Goal: Task Accomplishment & Management: Manage account settings

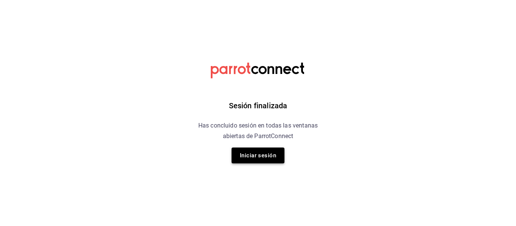
click at [256, 157] on button "Iniciar sesión" at bounding box center [257, 156] width 53 height 16
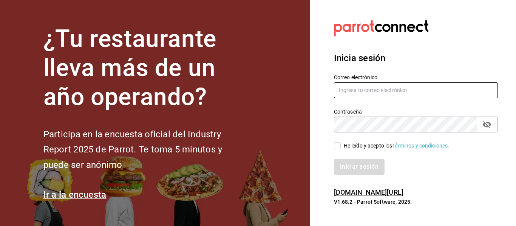
click at [353, 94] on input "text" at bounding box center [416, 90] width 164 height 16
type input "[EMAIL_ADDRESS][DOMAIN_NAME]"
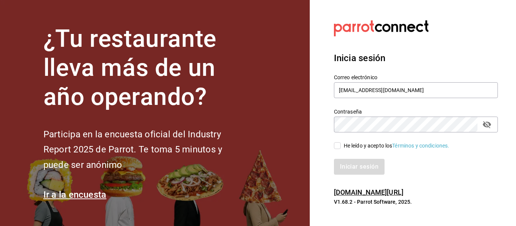
click at [338, 145] on input "He leído y acepto los Términos y condiciones." at bounding box center [337, 145] width 7 height 7
checkbox input "true"
click at [354, 166] on button "Iniciar sesión" at bounding box center [359, 167] width 51 height 16
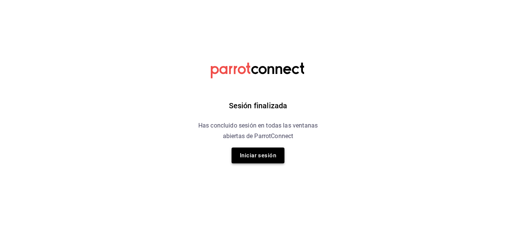
click at [243, 153] on button "Iniciar sesión" at bounding box center [257, 156] width 53 height 16
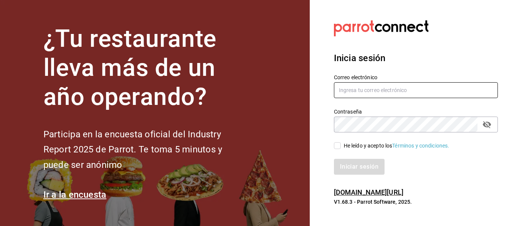
click at [356, 93] on input "text" at bounding box center [416, 90] width 164 height 16
type input "kchalita@hotmail.com"
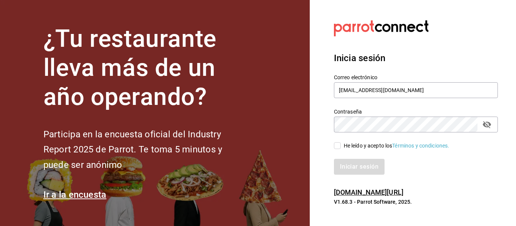
click at [337, 145] on input "He leído y acepto los Términos y condiciones." at bounding box center [337, 145] width 7 height 7
checkbox input "true"
click at [342, 163] on button "Iniciar sesión" at bounding box center [359, 167] width 51 height 16
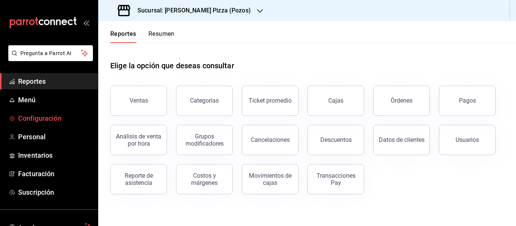
click at [45, 118] on span "Configuración" at bounding box center [55, 118] width 74 height 10
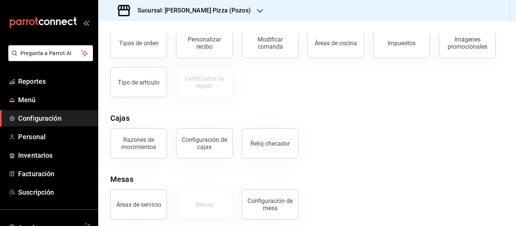
scroll to position [157, 0]
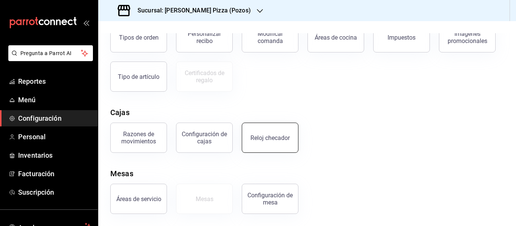
click at [268, 142] on button "Reloj checador" at bounding box center [270, 138] width 57 height 30
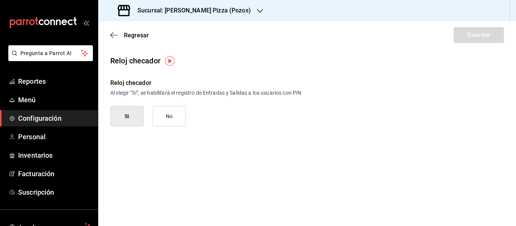
click at [169, 60] on img "button" at bounding box center [169, 60] width 9 height 9
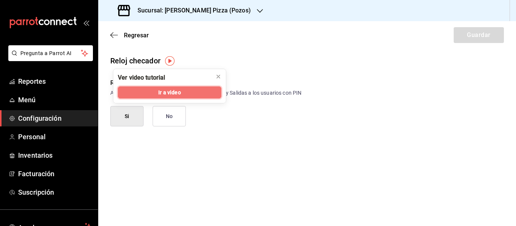
click at [182, 92] on button "Ir a video" at bounding box center [169, 92] width 103 height 12
